Goal: Task Accomplishment & Management: Manage account settings

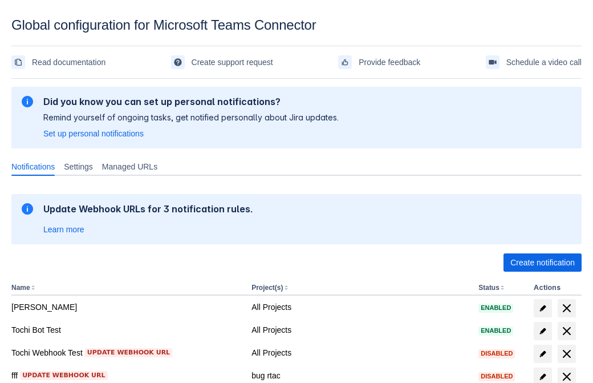
click at [543, 262] on span "Create notification" at bounding box center [543, 262] width 64 height 18
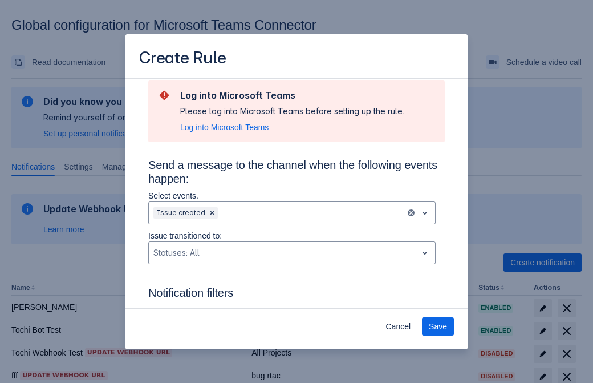
type input "RuleName-946705New Rule (42)"
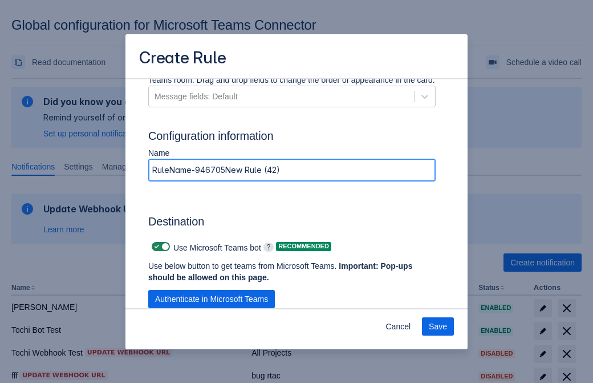
click at [212, 299] on span "Authenticate in Microsoft Teams" at bounding box center [211, 299] width 113 height 18
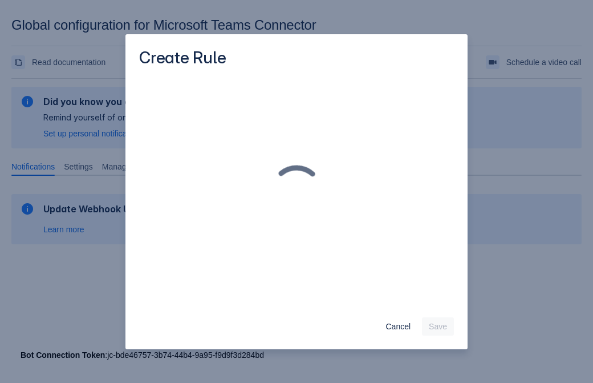
scroll to position [0, 0]
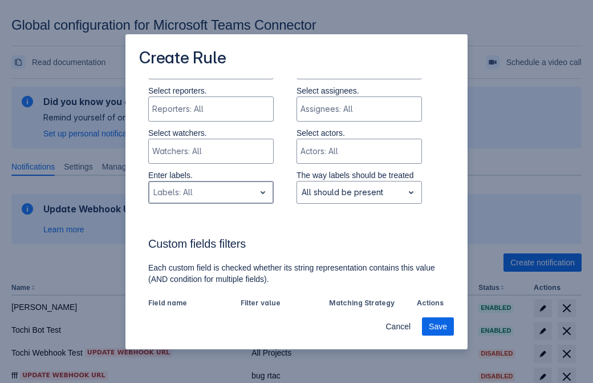
click at [211, 193] on div "Scrollable content" at bounding box center [201, 192] width 97 height 14
type input "946705_label"
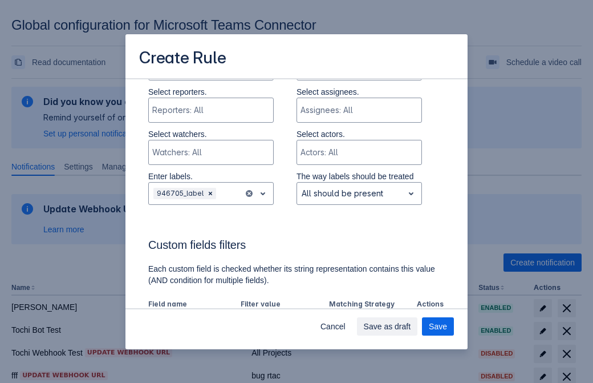
scroll to position [792, 0]
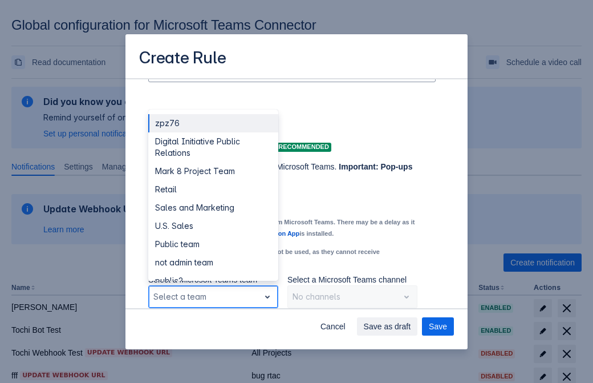
click at [213, 189] on div "Retail" at bounding box center [213, 189] width 130 height 18
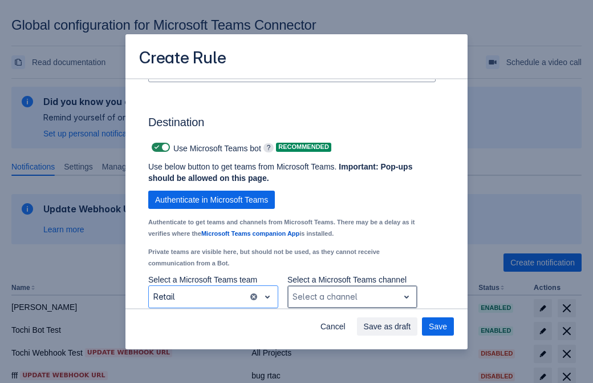
click at [352, 297] on div "Scrollable content" at bounding box center [344, 297] width 102 height 14
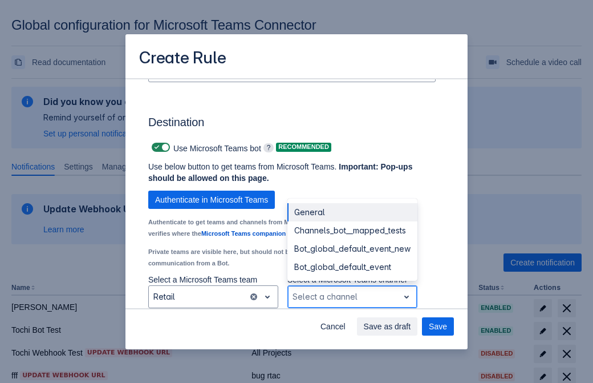
click at [352, 267] on div "Bot_global_default_event" at bounding box center [353, 267] width 130 height 18
click at [411, 326] on span "Save as draft" at bounding box center [387, 326] width 47 height 18
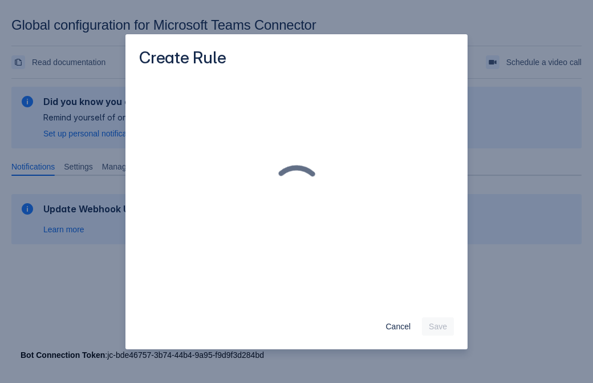
scroll to position [0, 0]
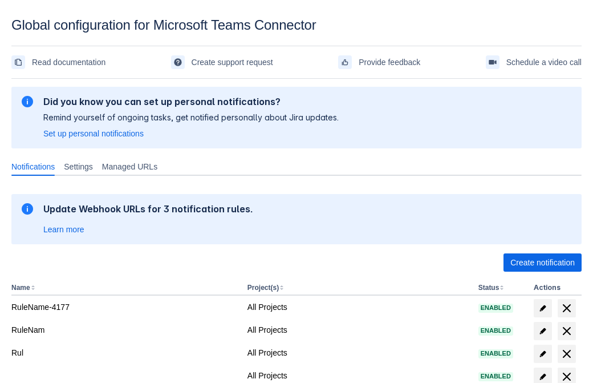
scroll to position [236, 0]
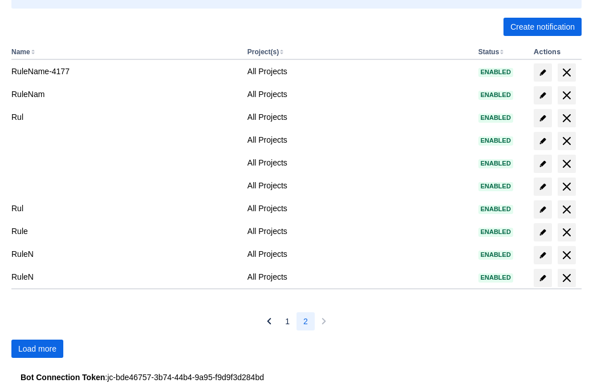
click at [37, 349] on span "Load more" at bounding box center [37, 348] width 38 height 18
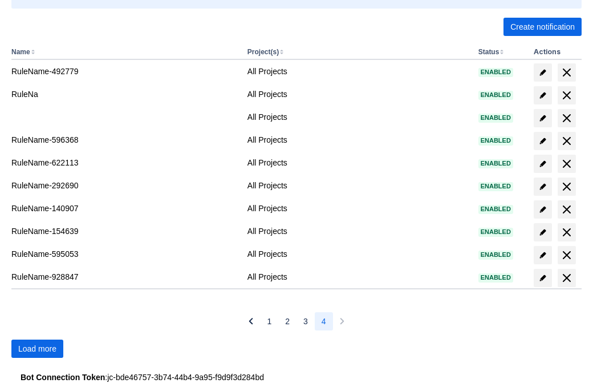
click at [37, 349] on span "Load more" at bounding box center [37, 348] width 38 height 18
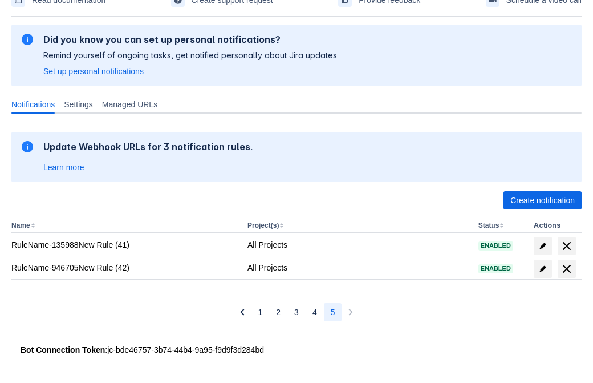
scroll to position [62, 0]
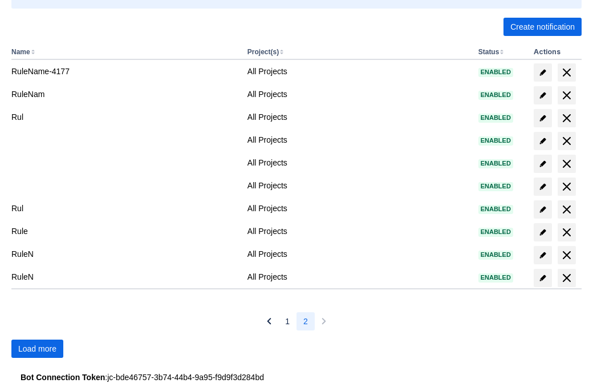
click at [37, 349] on span "Load more" at bounding box center [37, 348] width 38 height 18
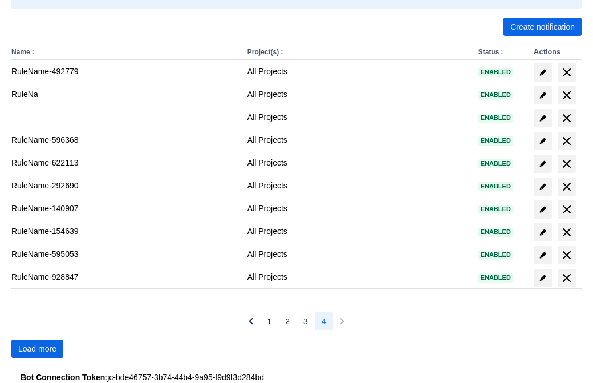
click at [37, 349] on span "Load more" at bounding box center [37, 348] width 38 height 18
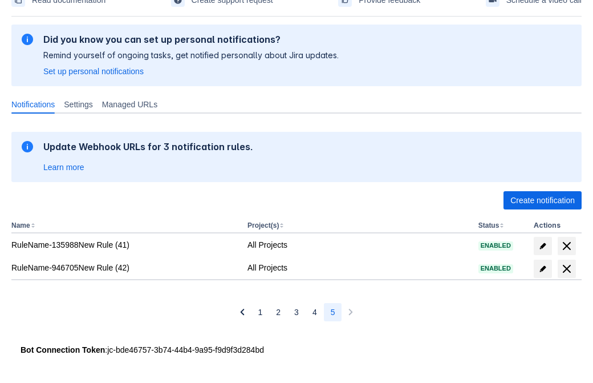
scroll to position [62, 0]
click at [567, 269] on span "delete" at bounding box center [567, 269] width 14 height 14
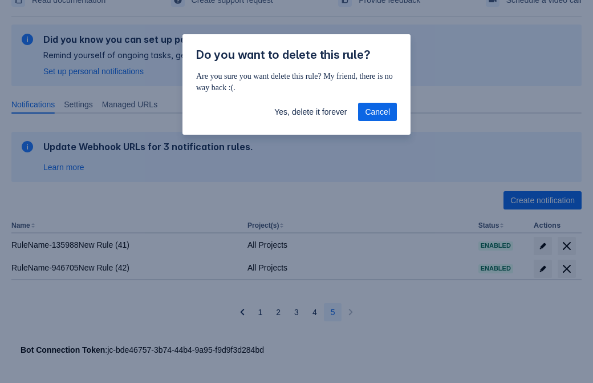
click at [310, 112] on span "Yes, delete it forever" at bounding box center [310, 112] width 72 height 18
